Goal: Information Seeking & Learning: Learn about a topic

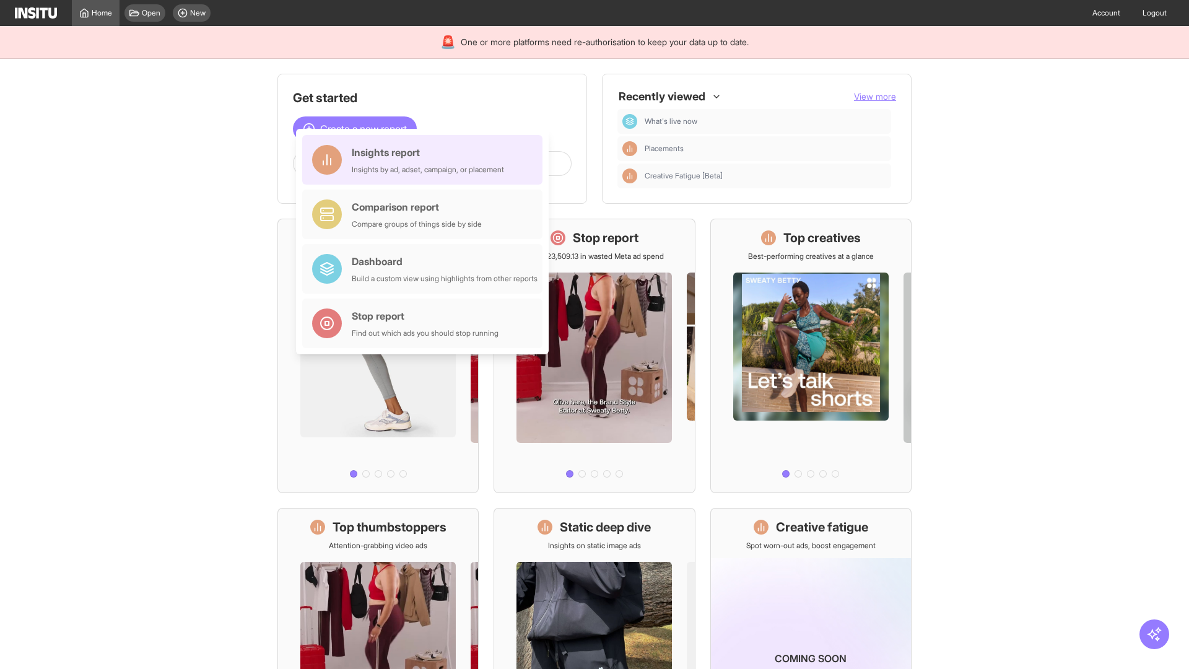
click at [426, 160] on div "Insights report Insights by ad, adset, campaign, or placement" at bounding box center [428, 160] width 152 height 30
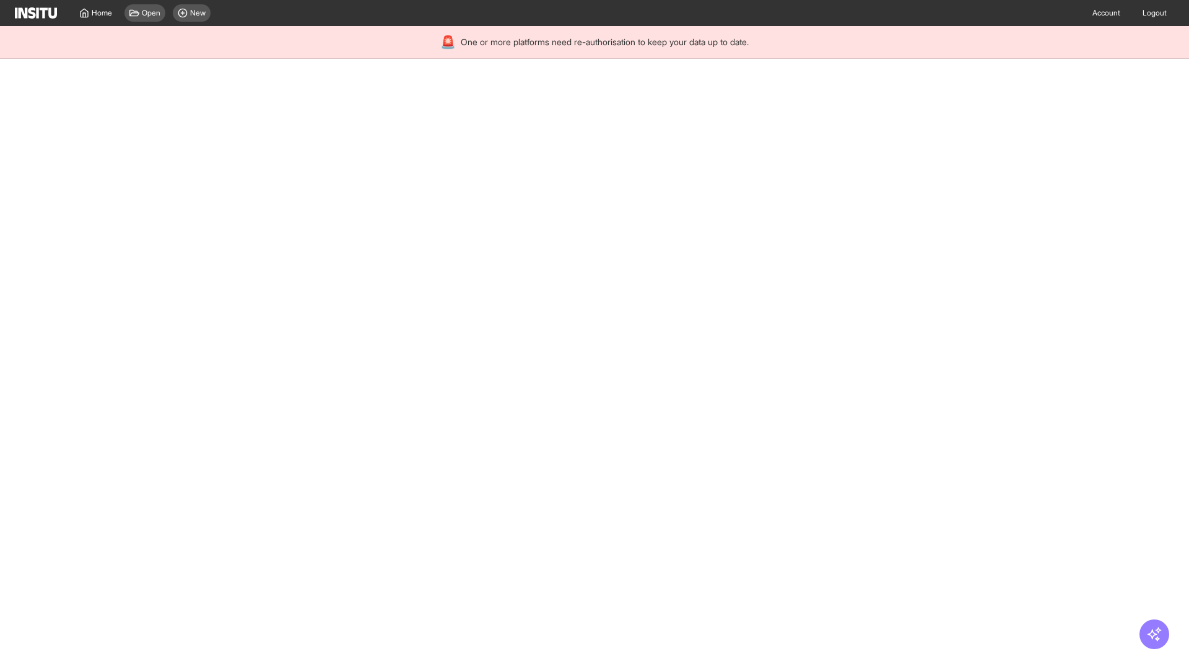
select select "**"
